Goal: Information Seeking & Learning: Stay updated

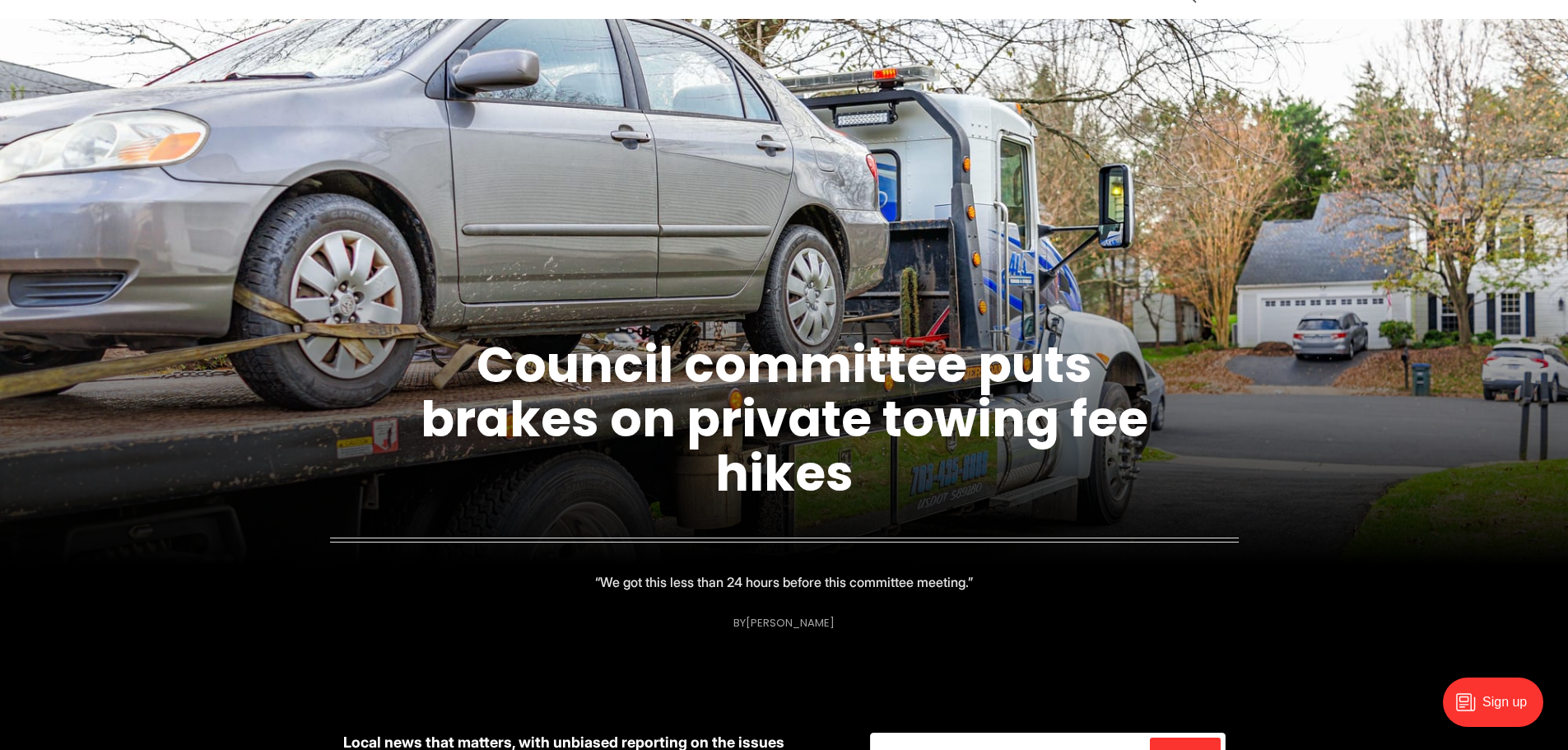
scroll to position [165, 0]
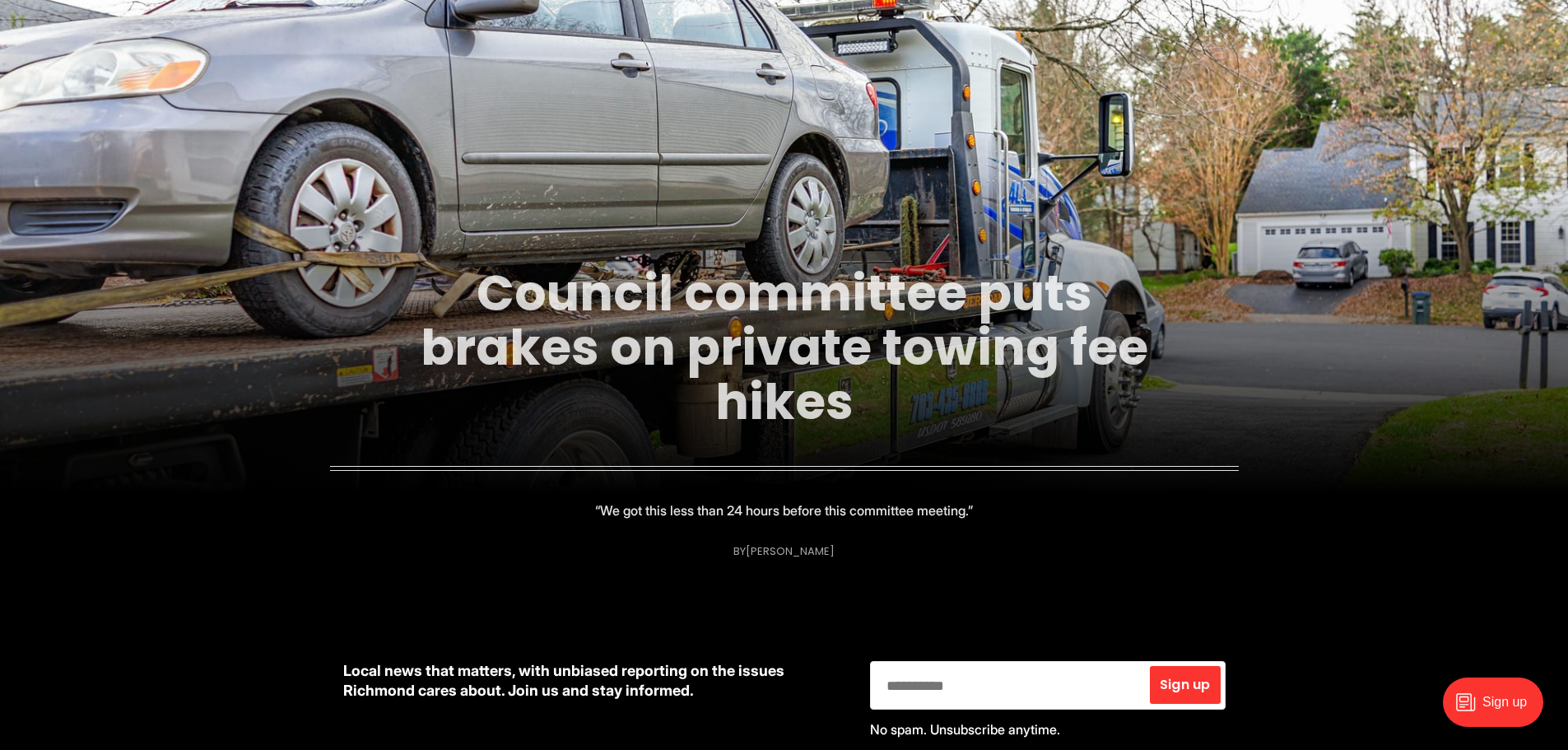
click at [784, 369] on link "Council committee puts brakes on private towing fee hikes" at bounding box center [784, 347] width 727 height 178
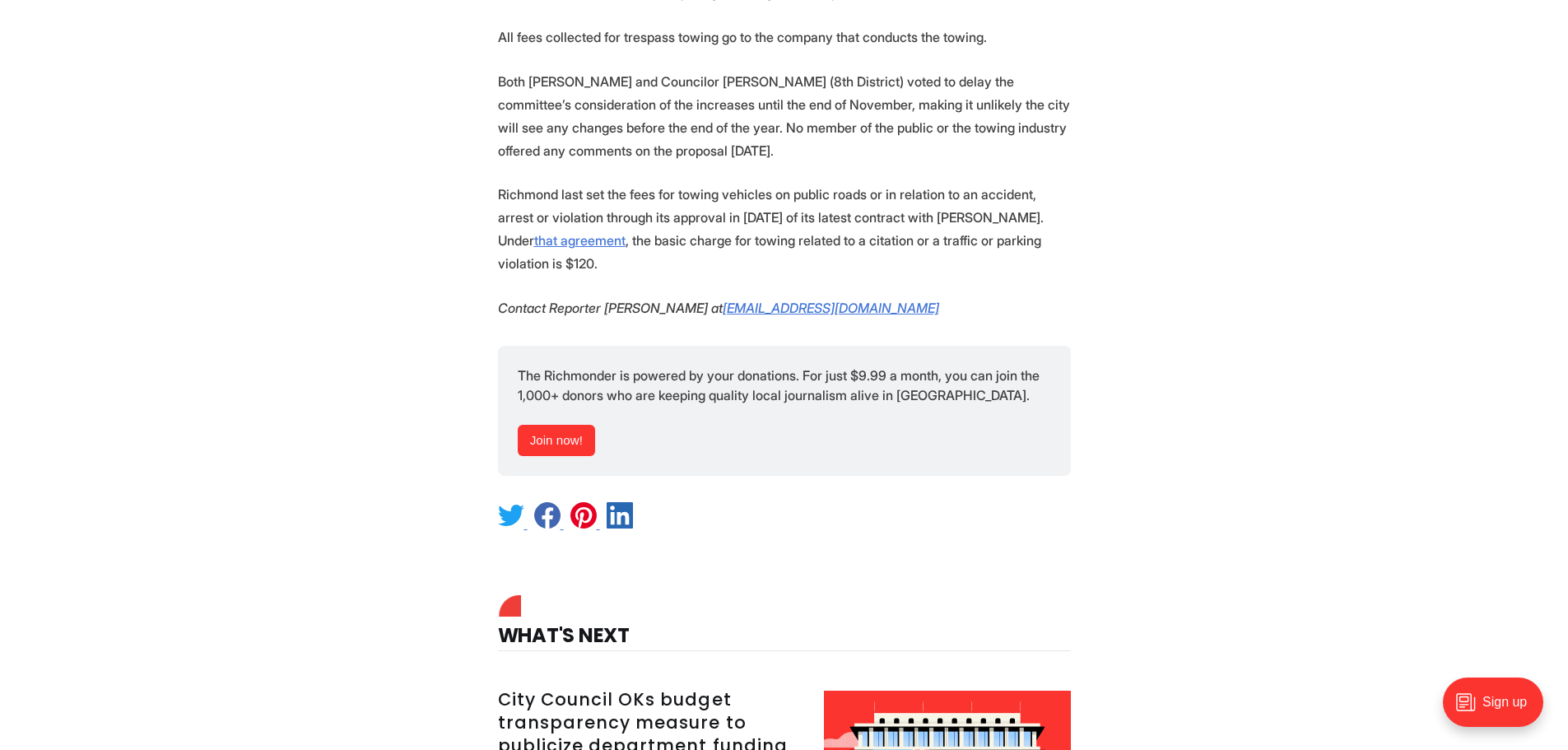
scroll to position [2140, 0]
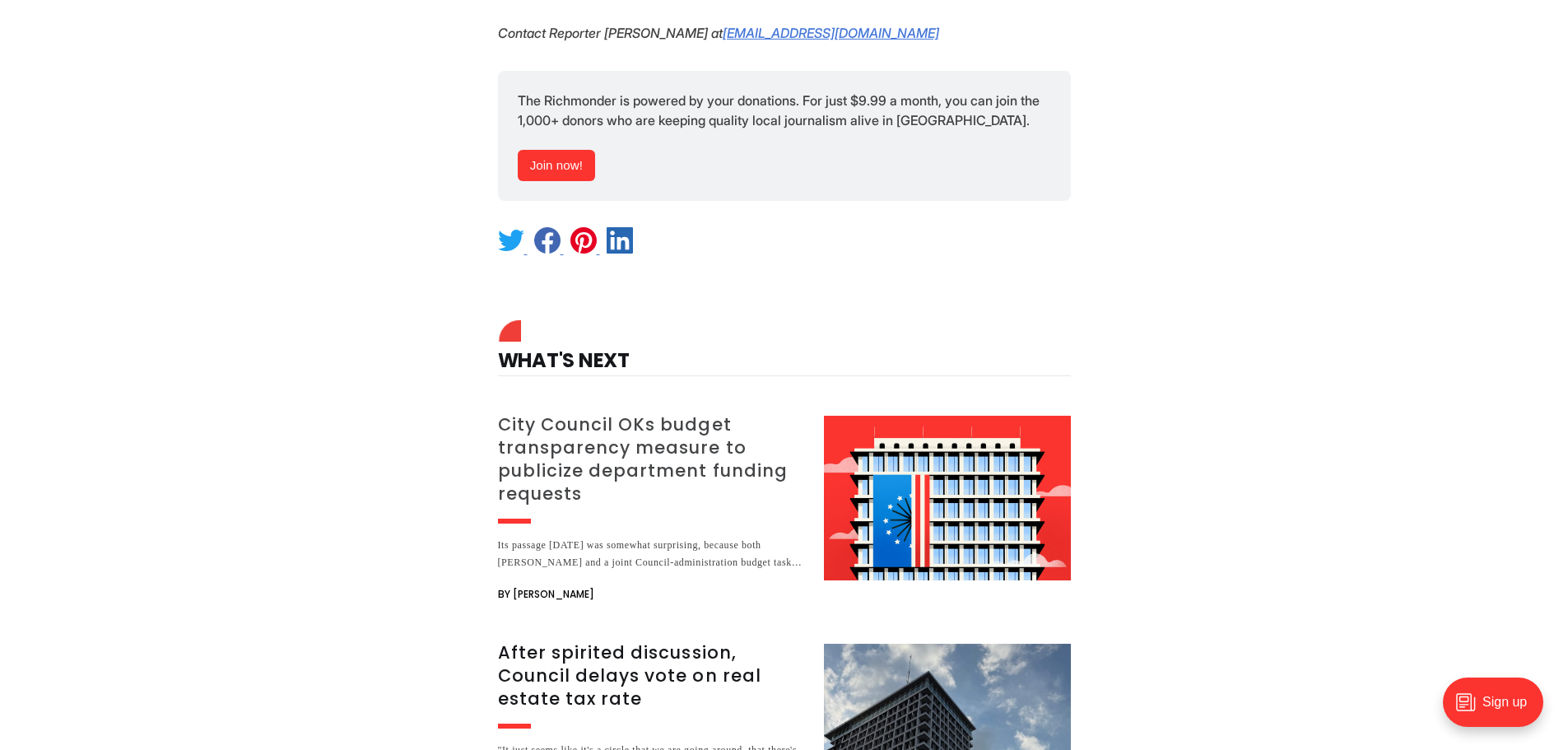
click at [629, 413] on h3 "City Council OKs budget transparency measure to publicize department funding re…" at bounding box center [651, 459] width 306 height 92
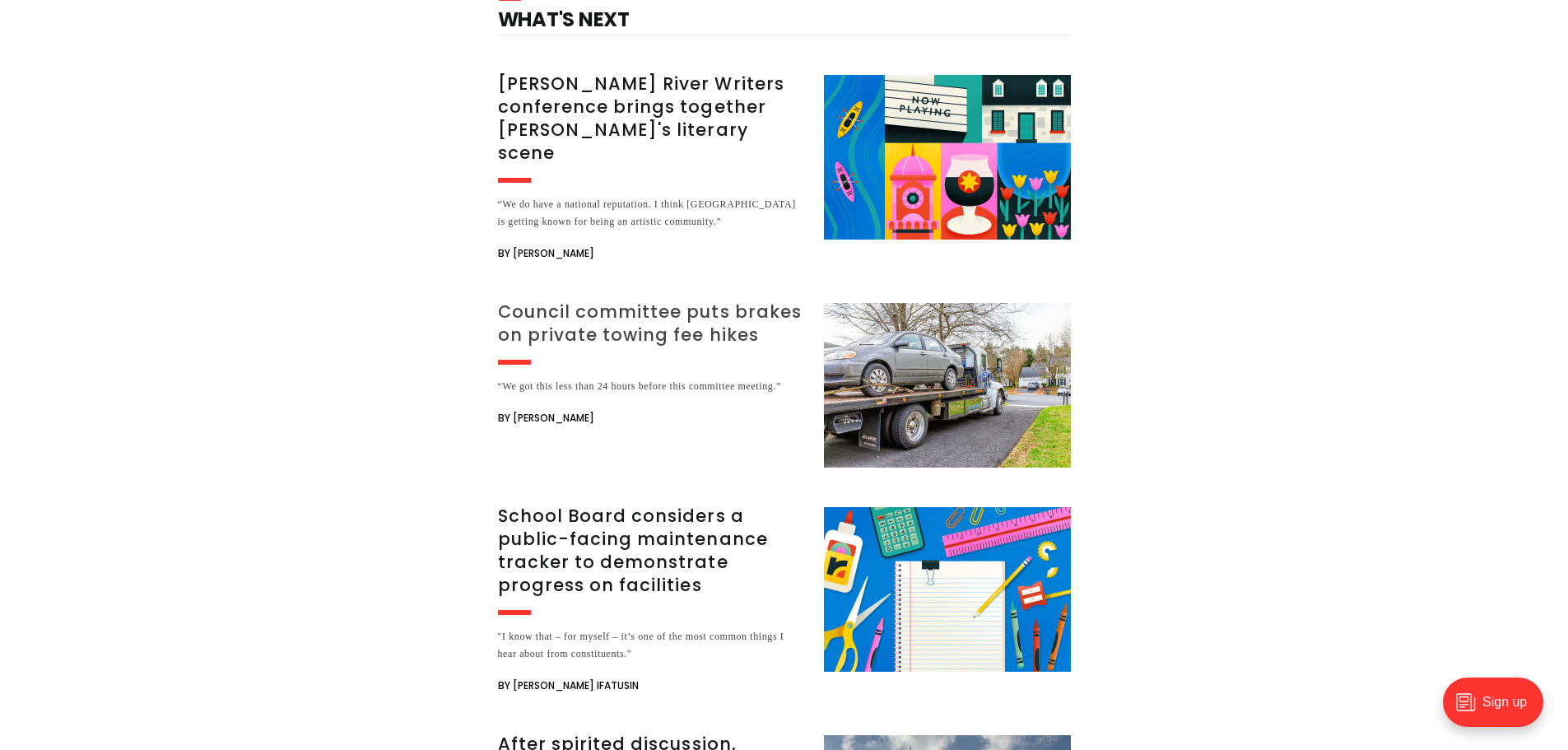
scroll to position [2880, 0]
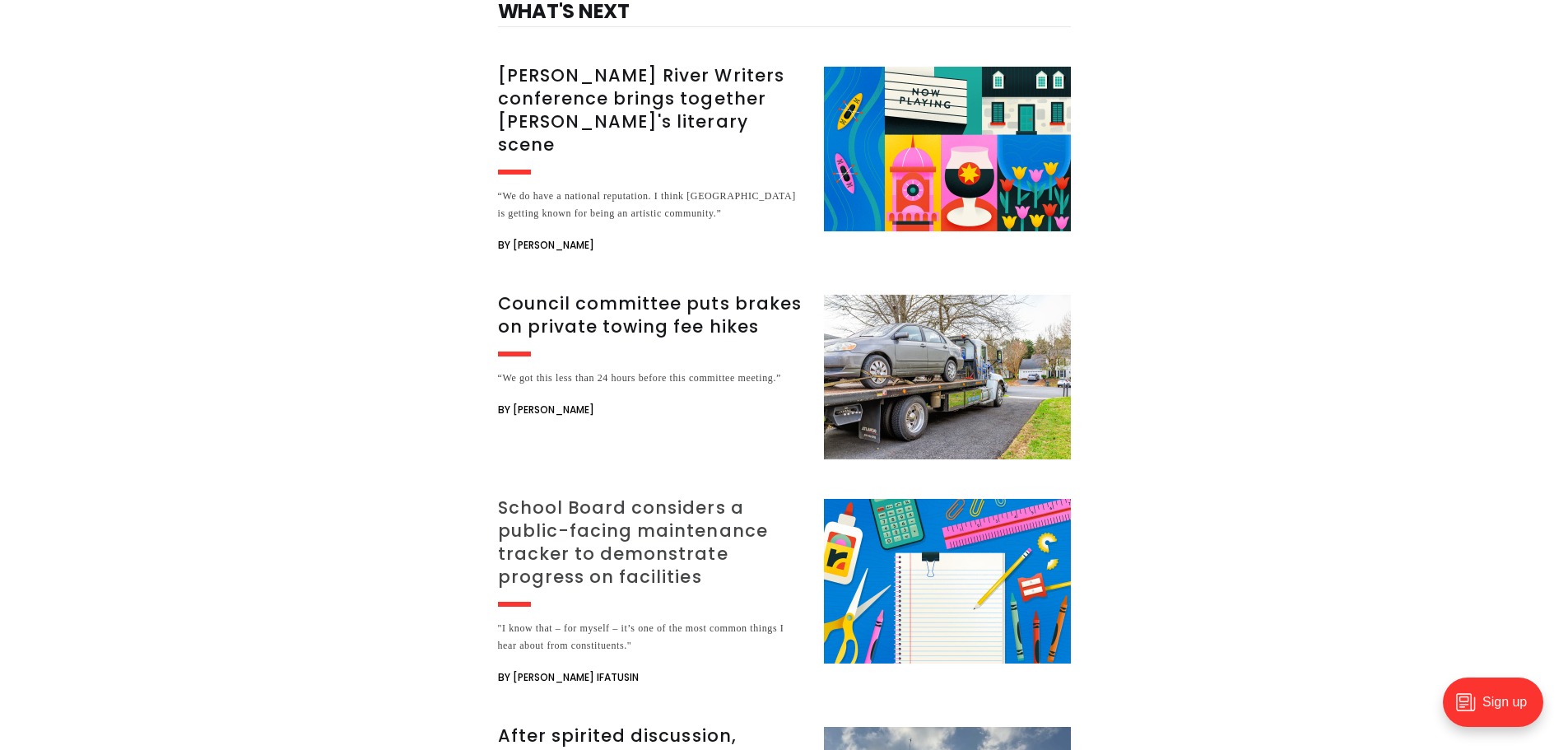
click at [619, 509] on h3 "School Board considers a public-facing maintenance tracker to demonstrate progr…" at bounding box center [651, 542] width 306 height 92
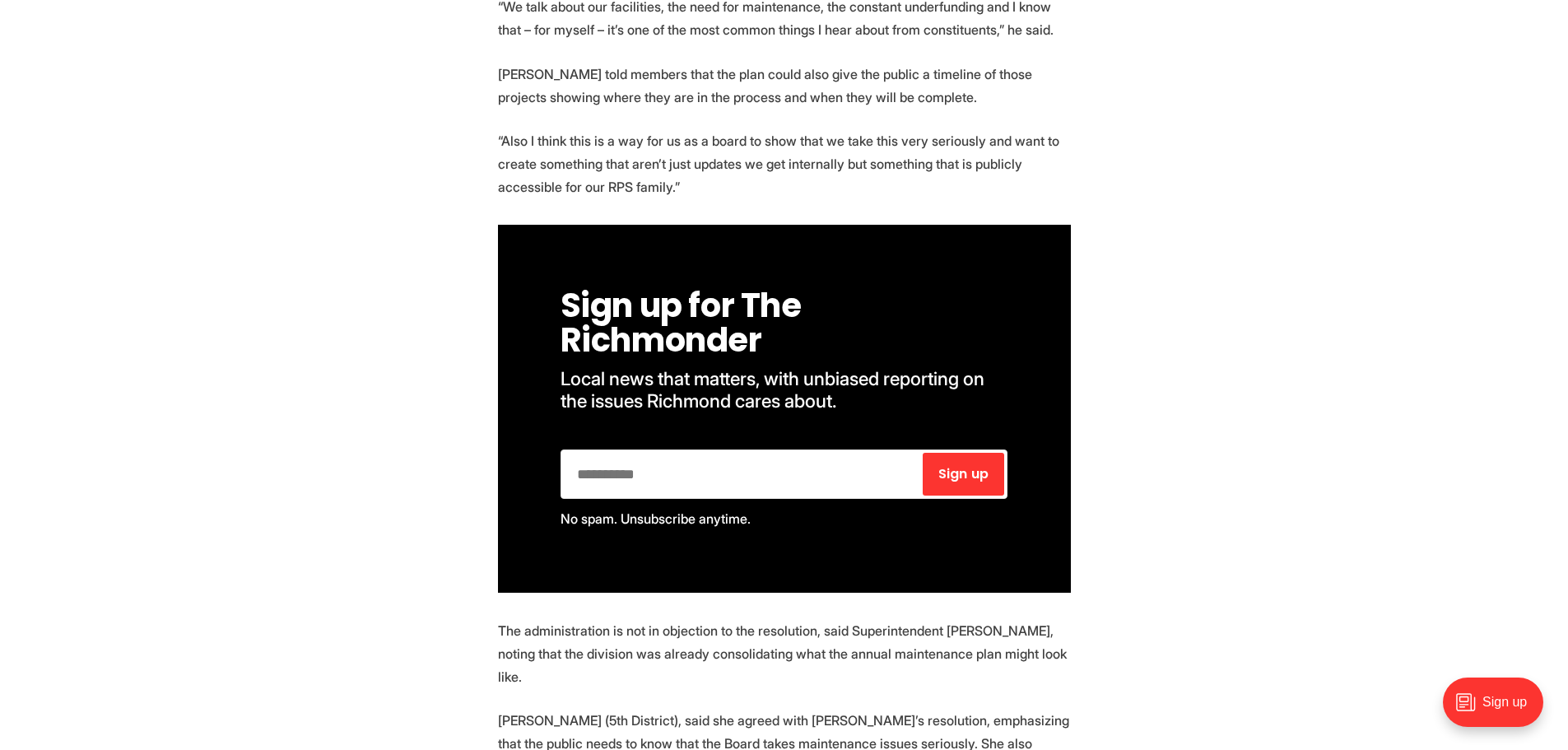
scroll to position [658, 0]
